Goal: Navigation & Orientation: Find specific page/section

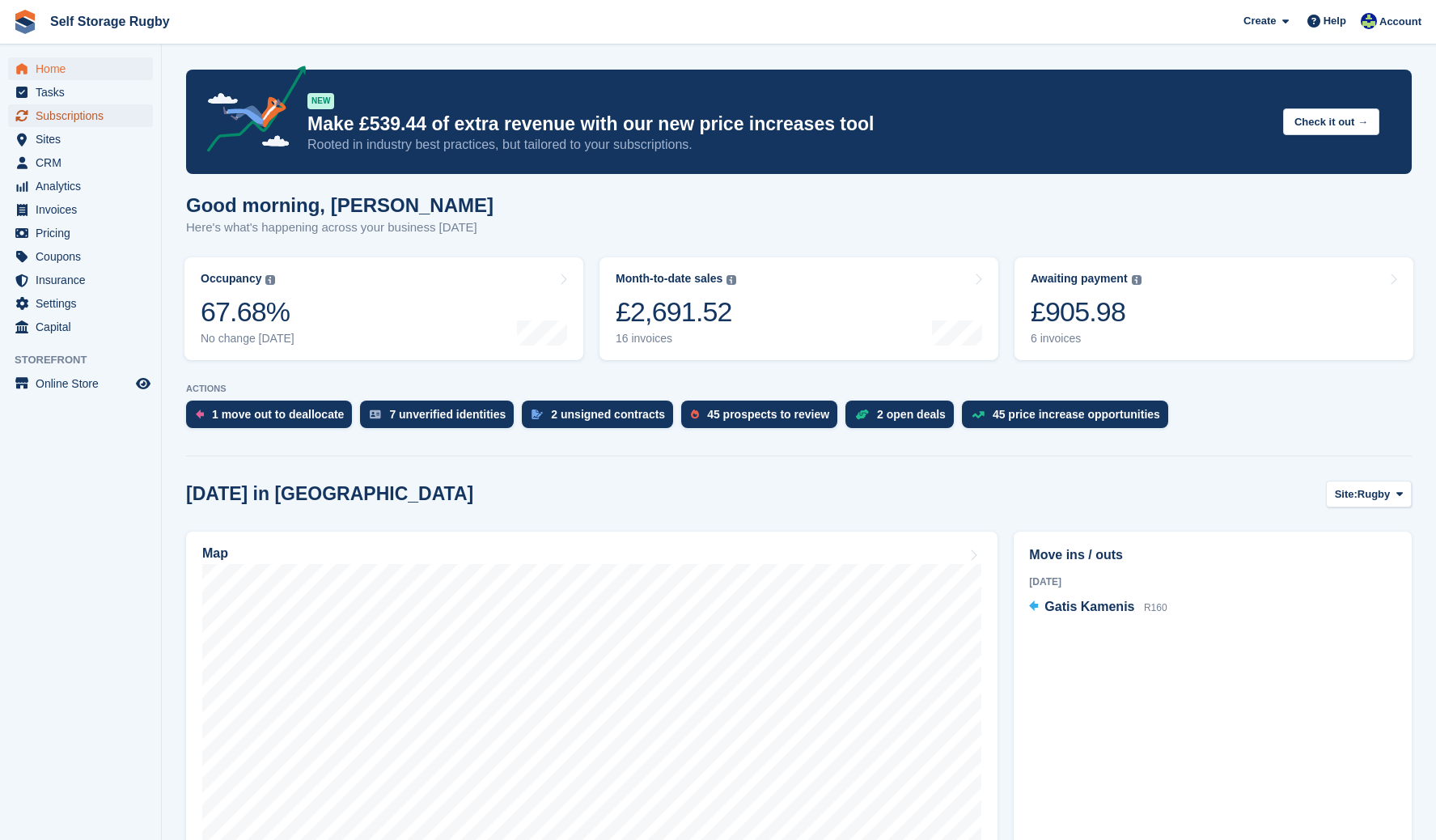
click at [64, 116] on span "Subscriptions" at bounding box center [84, 116] width 97 height 23
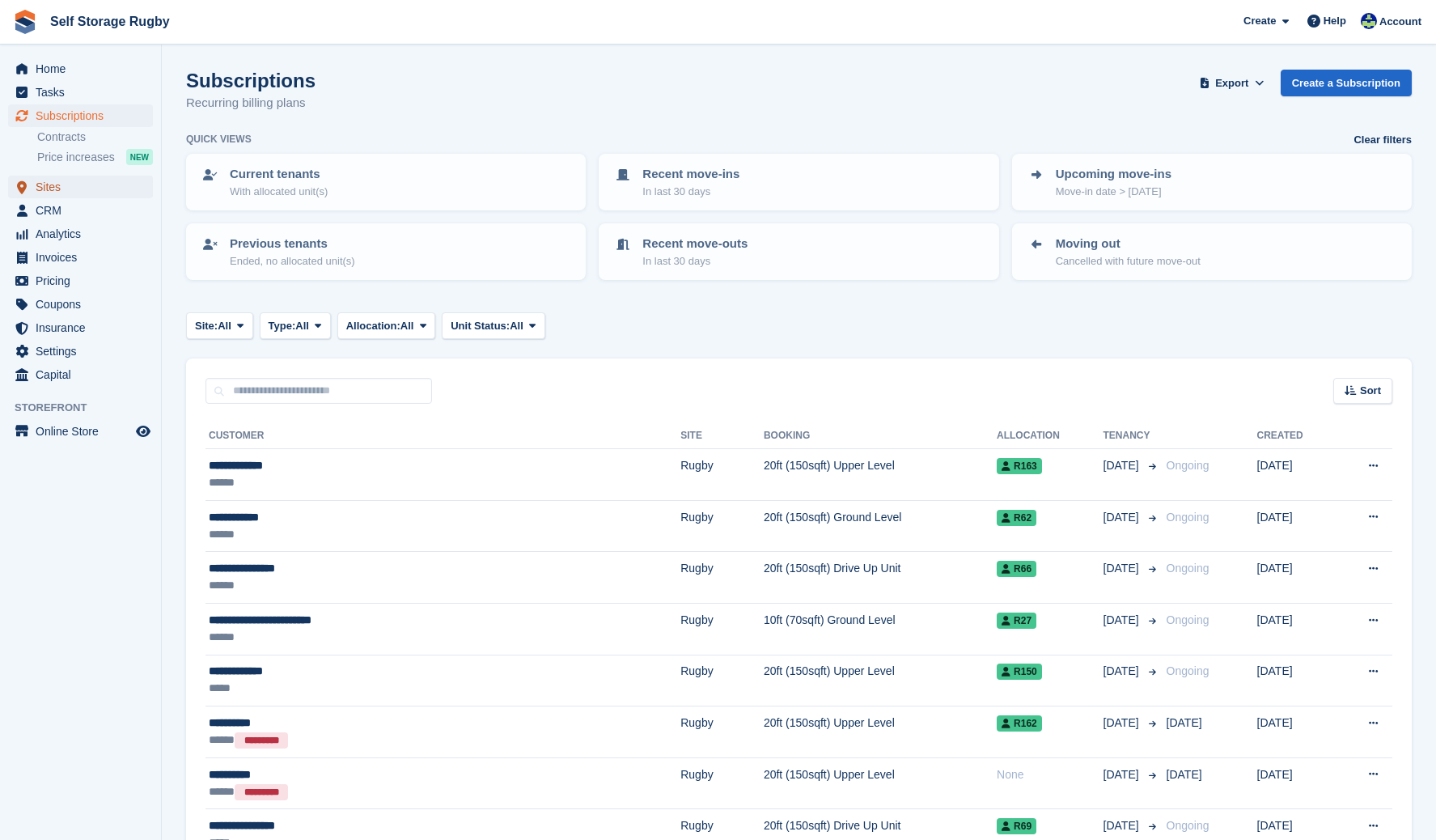
click at [94, 186] on span "Sites" at bounding box center [84, 187] width 97 height 23
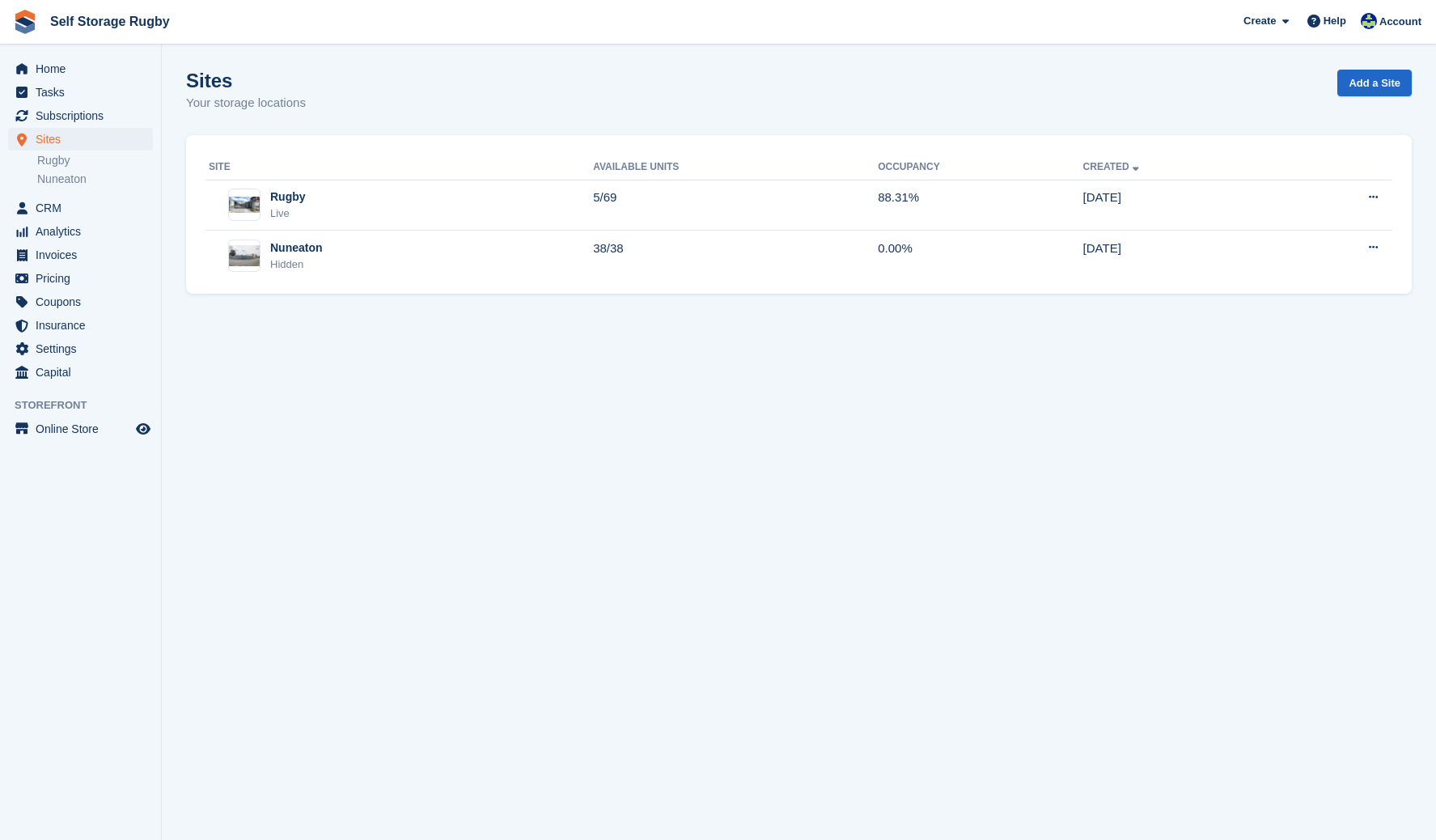
click at [480, 408] on section "Sites Your storage locations Add a Site Site Available Units Occupancy Created …" at bounding box center [799, 420] width 1274 height 840
